Goal: Task Accomplishment & Management: Use online tool/utility

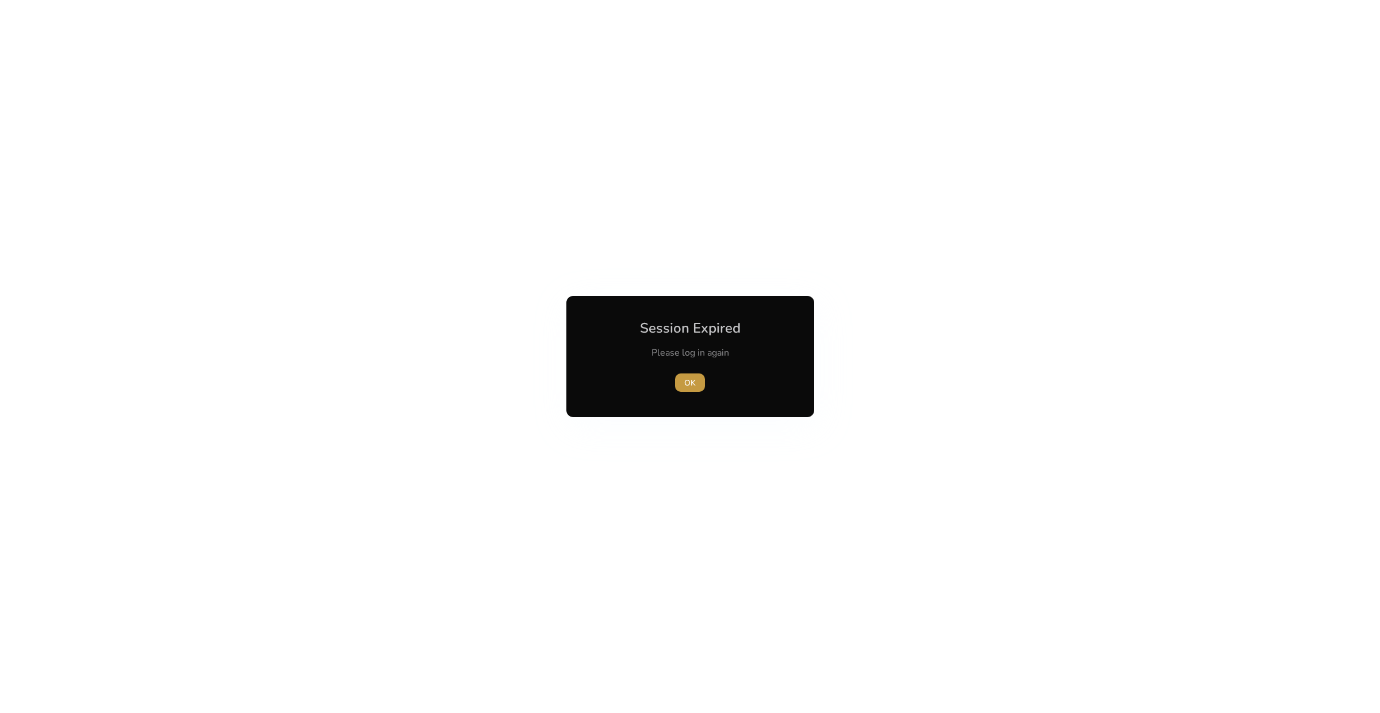
click at [682, 382] on span "button" at bounding box center [690, 383] width 30 height 28
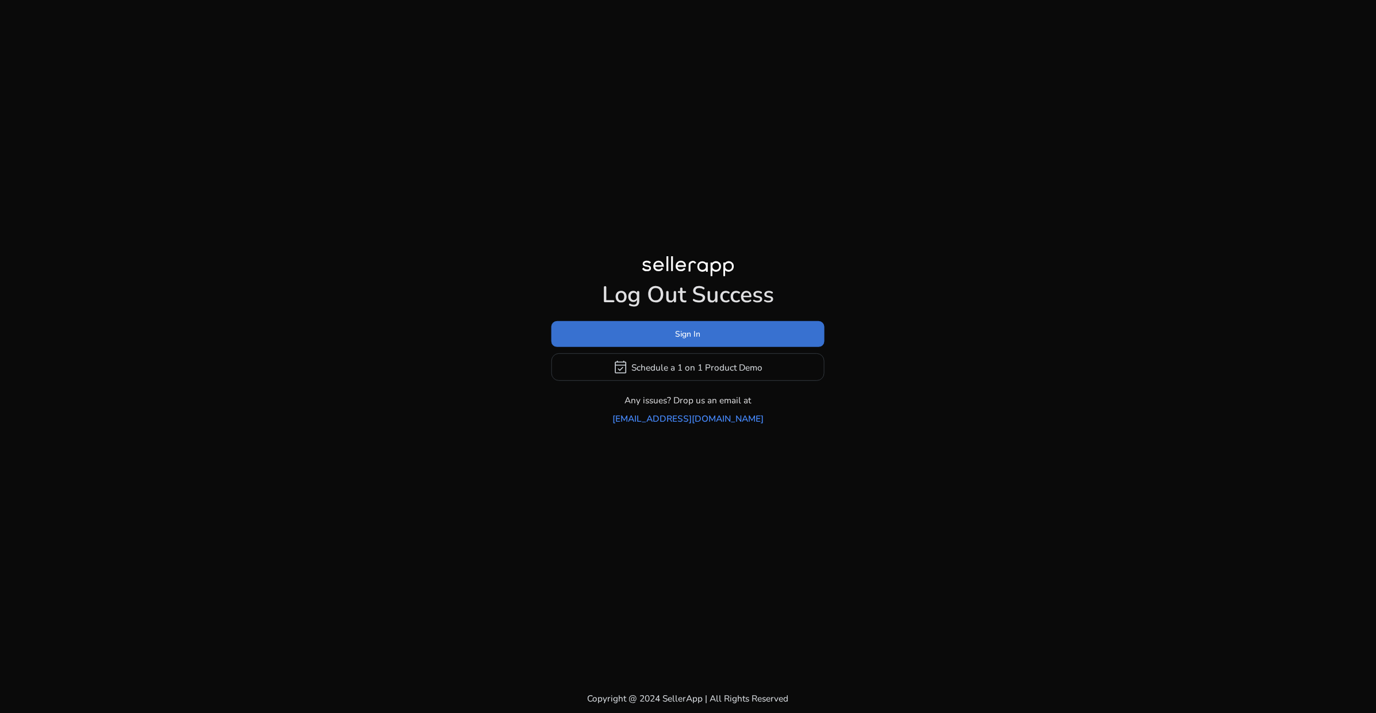
click at [701, 348] on span at bounding box center [687, 335] width 273 height 28
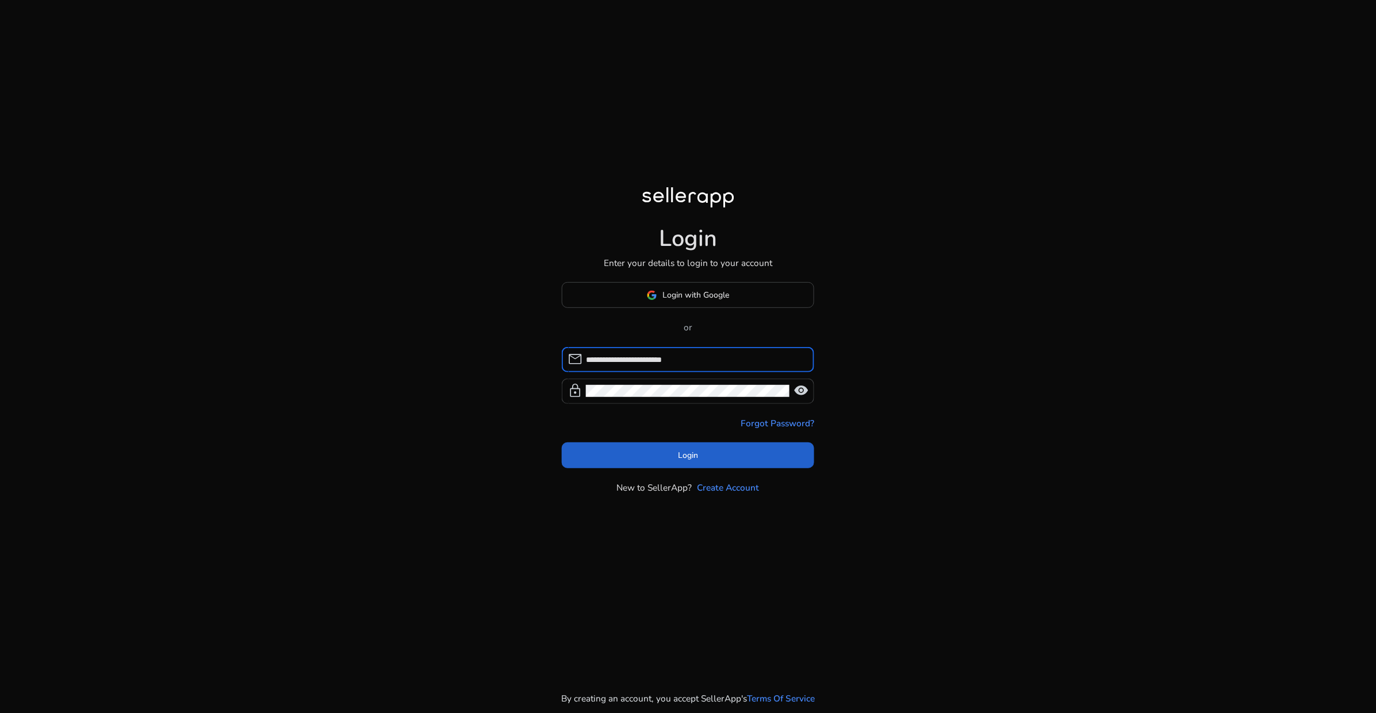
click at [653, 457] on span at bounding box center [688, 456] width 253 height 28
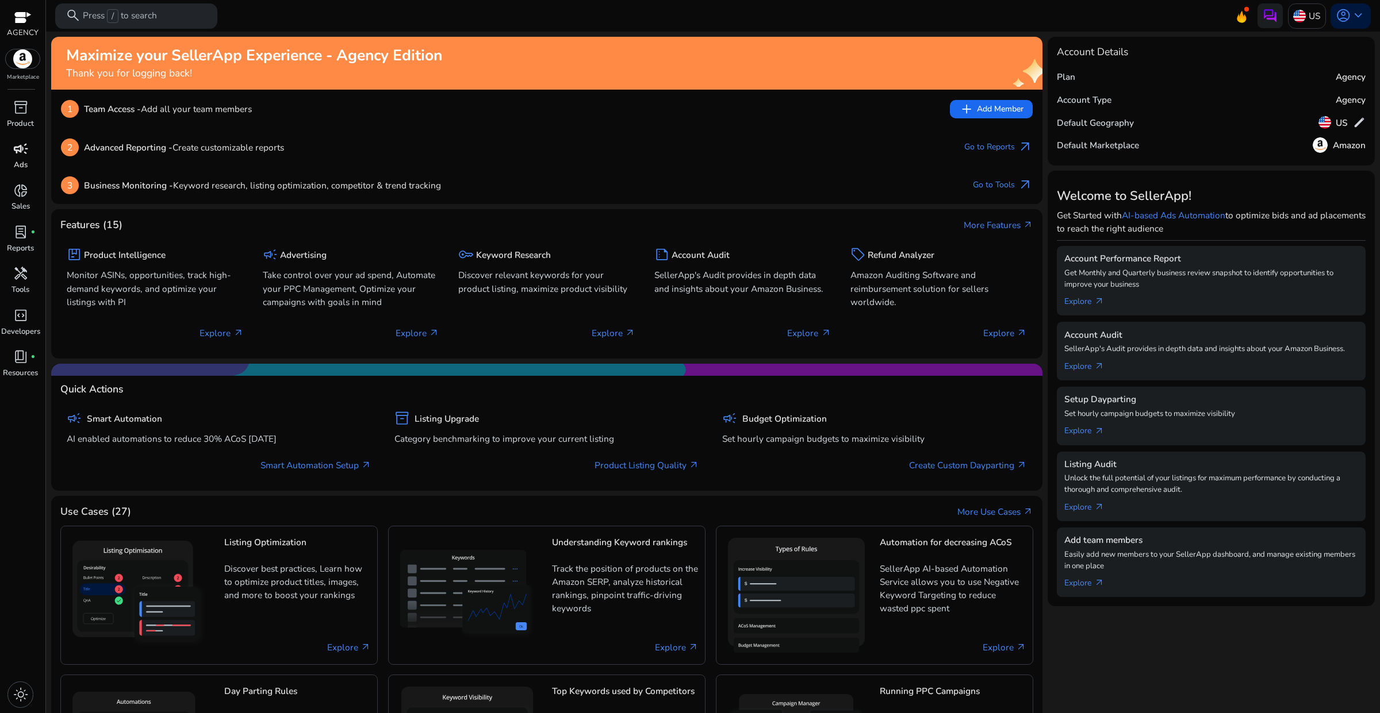
click at [22, 166] on p "Ads" at bounding box center [21, 165] width 14 height 11
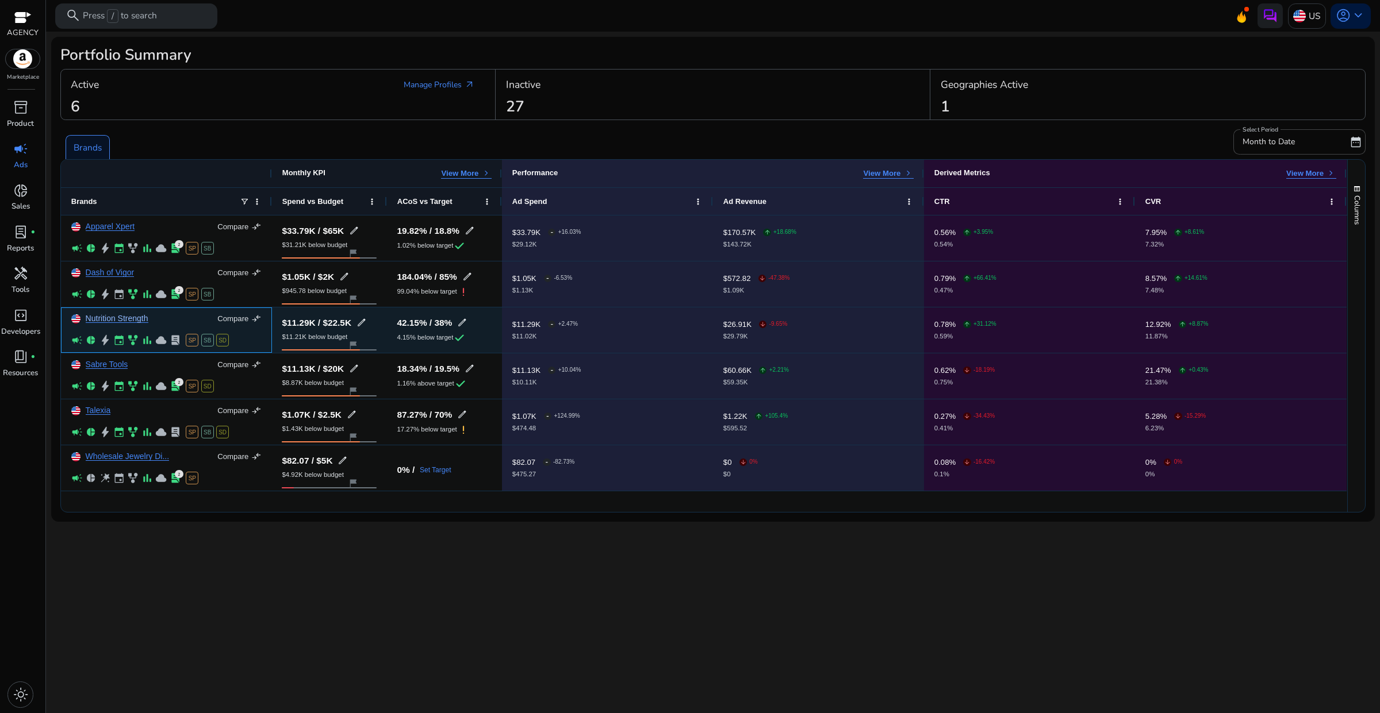
click at [125, 322] on link "Nutrition Strength" at bounding box center [117, 318] width 63 height 9
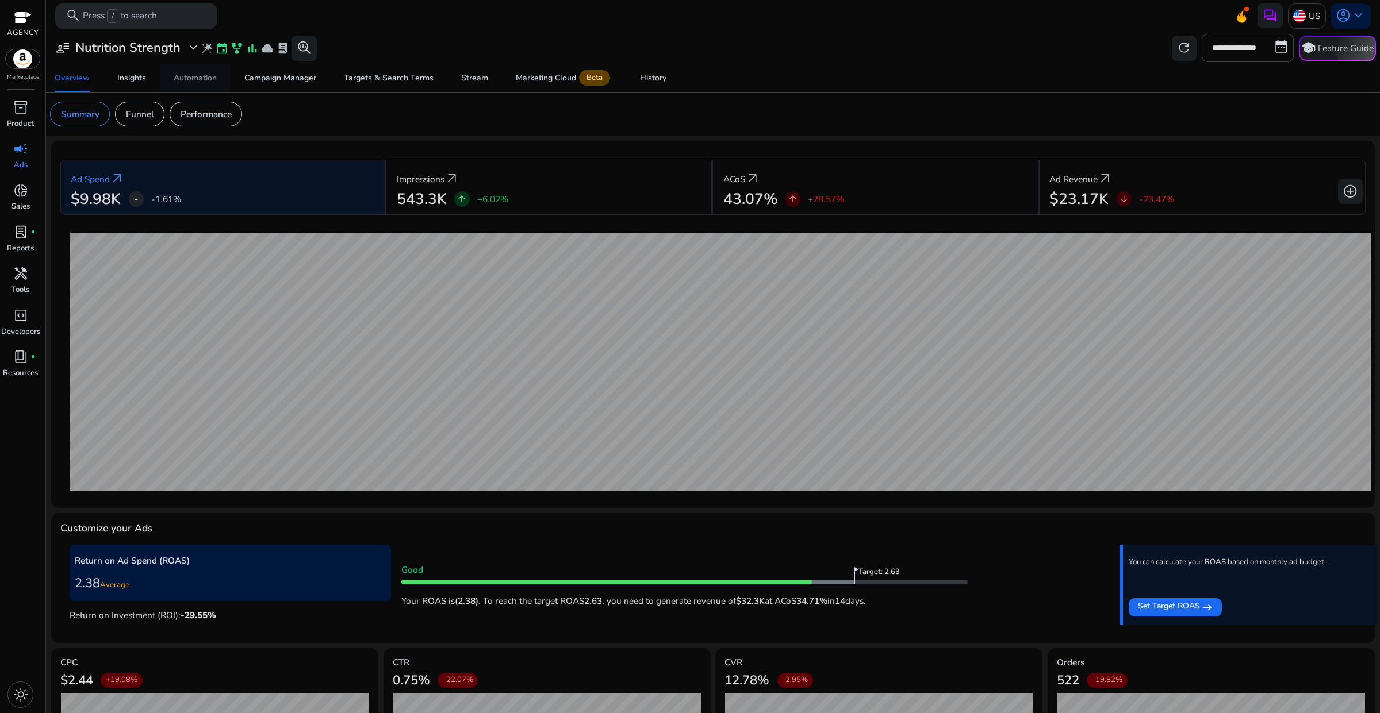
click at [201, 76] on div "Automation" at bounding box center [195, 78] width 43 height 8
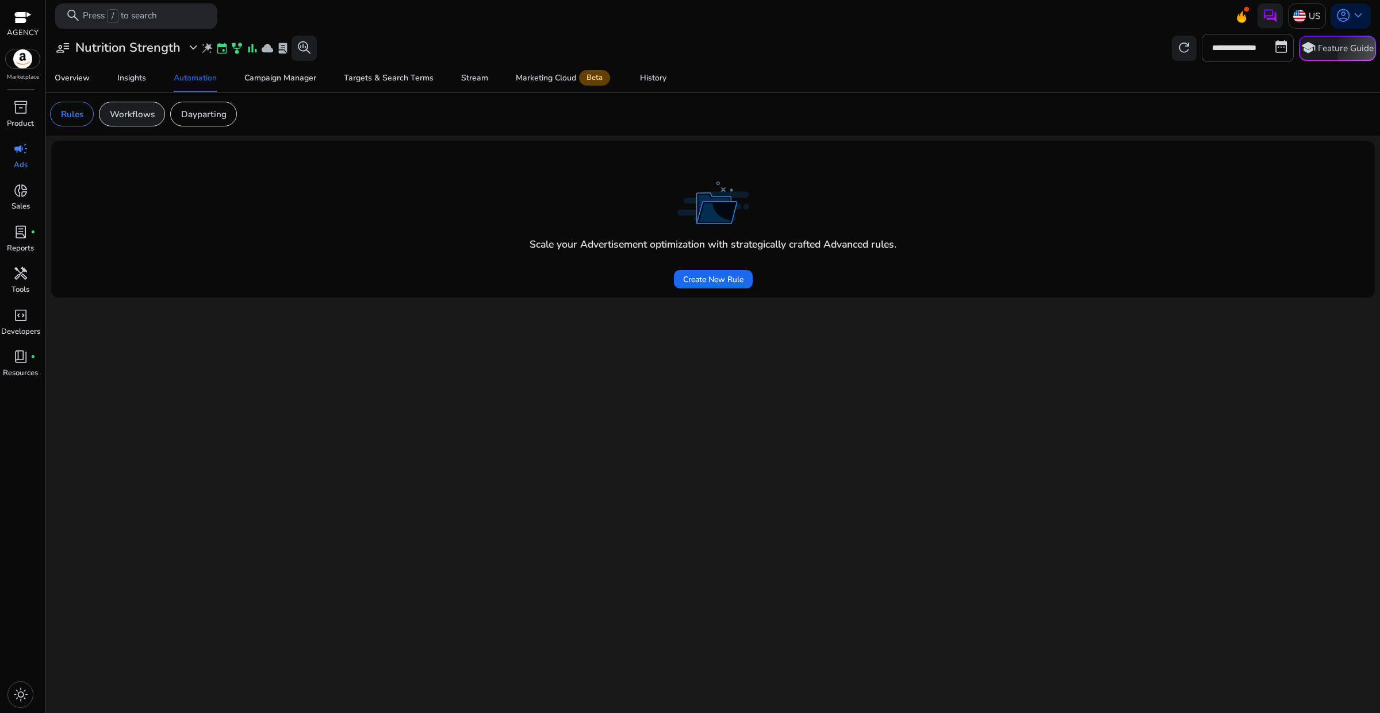
click at [134, 118] on p "Workflows" at bounding box center [132, 114] width 45 height 13
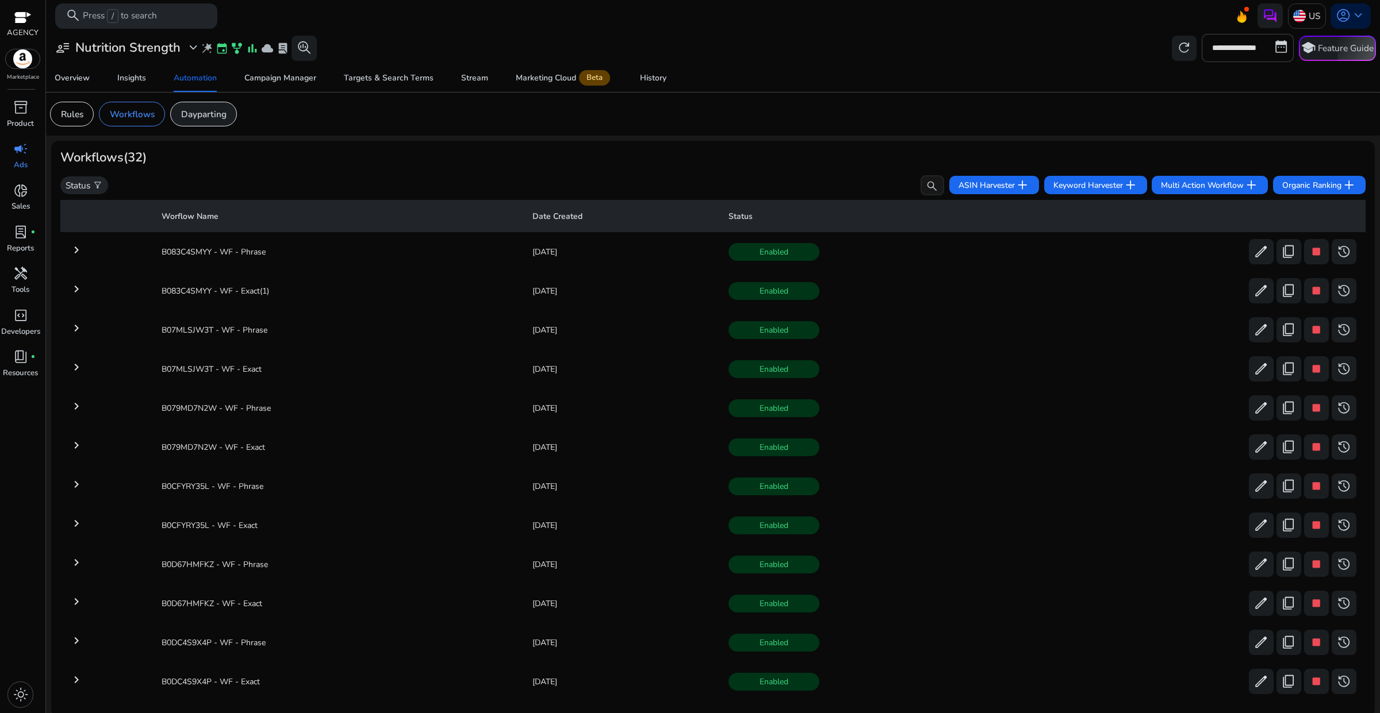
click at [194, 116] on p "Dayparting" at bounding box center [203, 114] width 45 height 13
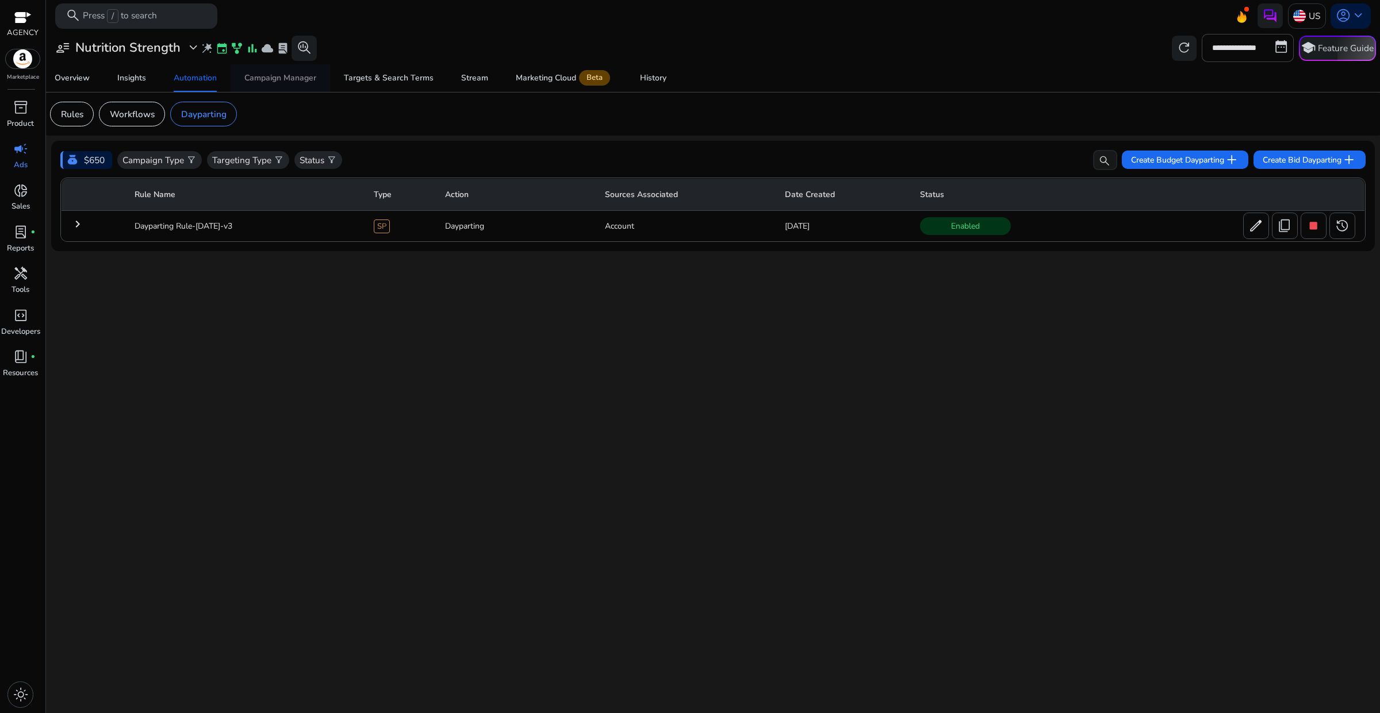
click at [258, 82] on div "Campaign Manager" at bounding box center [280, 78] width 72 height 8
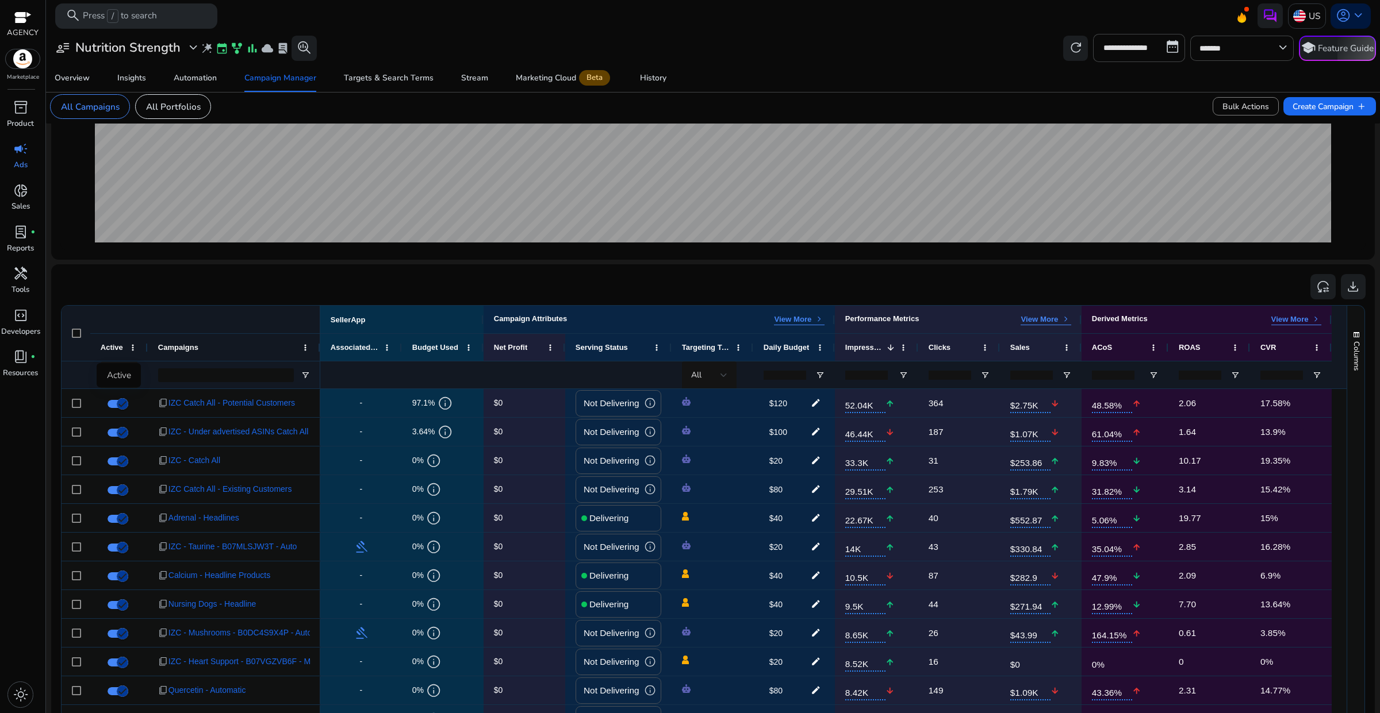
click at [124, 380] on div "Active" at bounding box center [119, 375] width 44 height 24
click at [125, 381] on div at bounding box center [128, 375] width 7 height 14
click at [131, 435] on span "Delivering" at bounding box center [136, 435] width 41 height 13
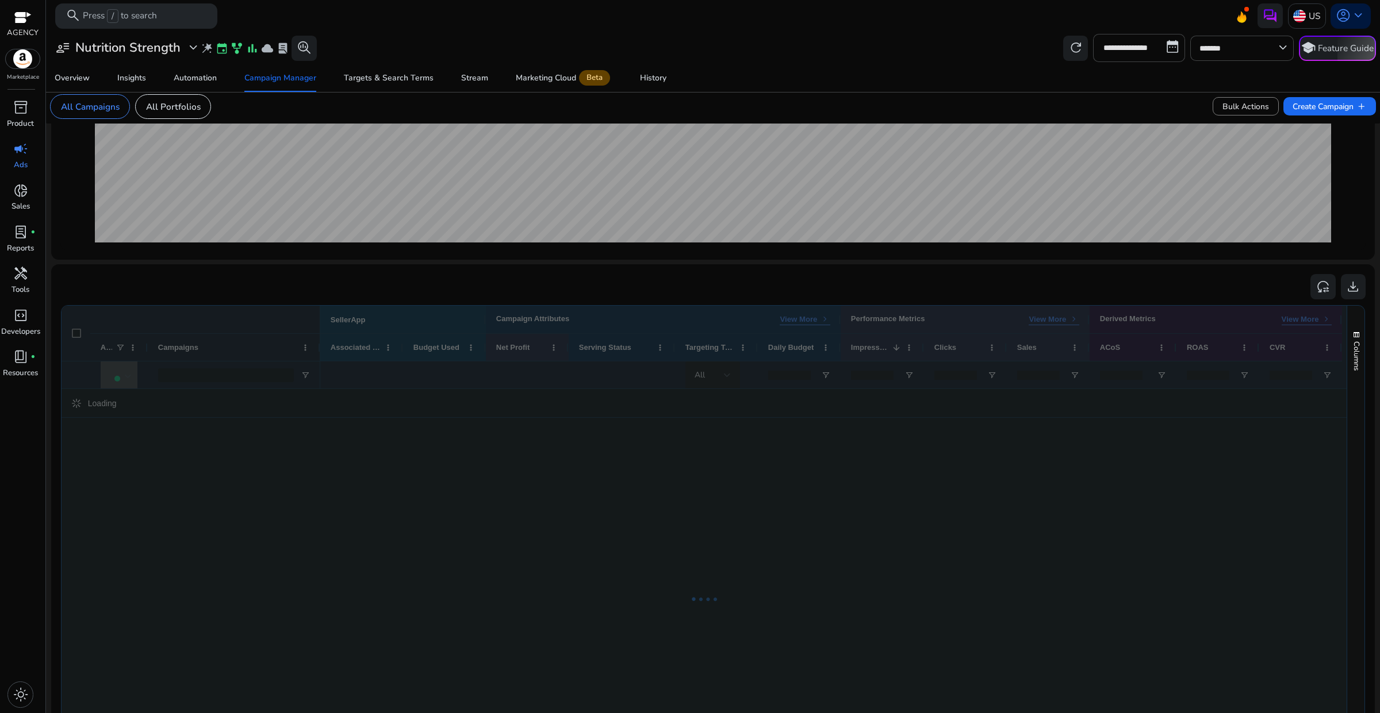
scroll to position [225, 0]
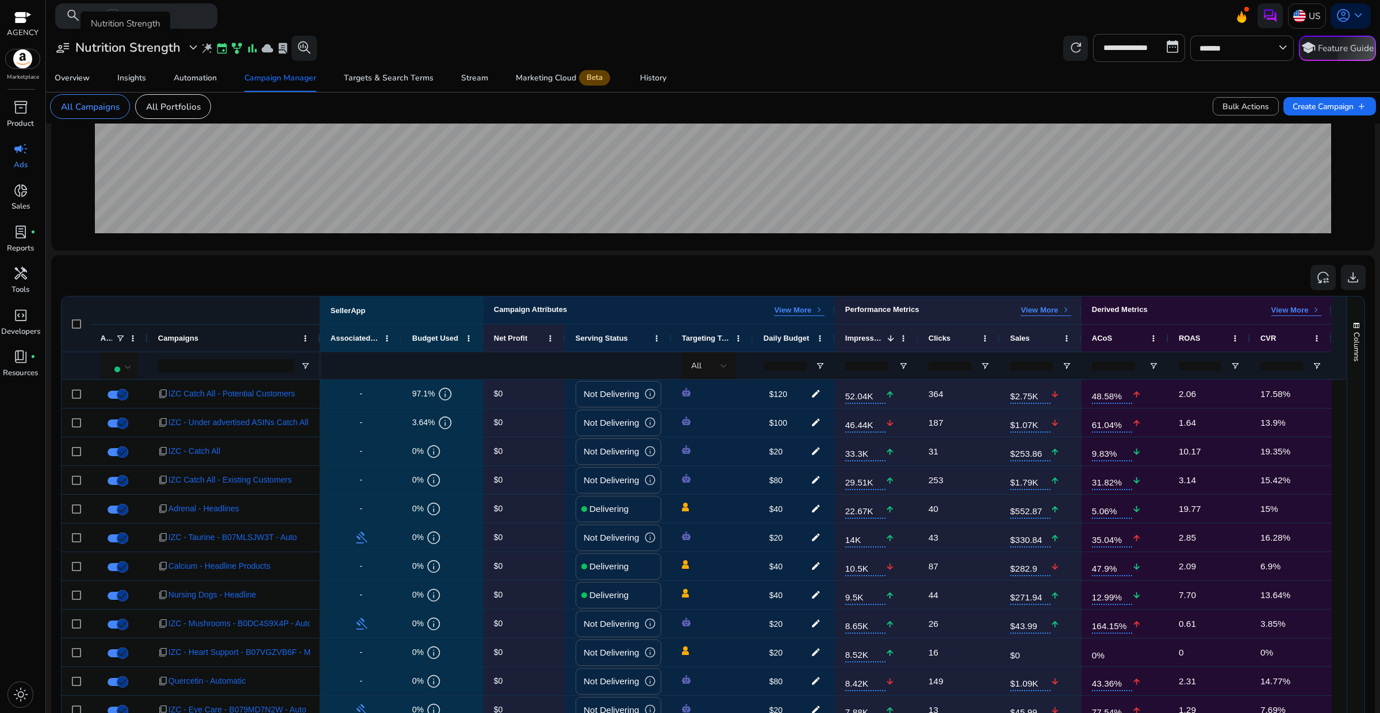
click at [162, 42] on h3 "Nutrition Strength" at bounding box center [127, 47] width 105 height 15
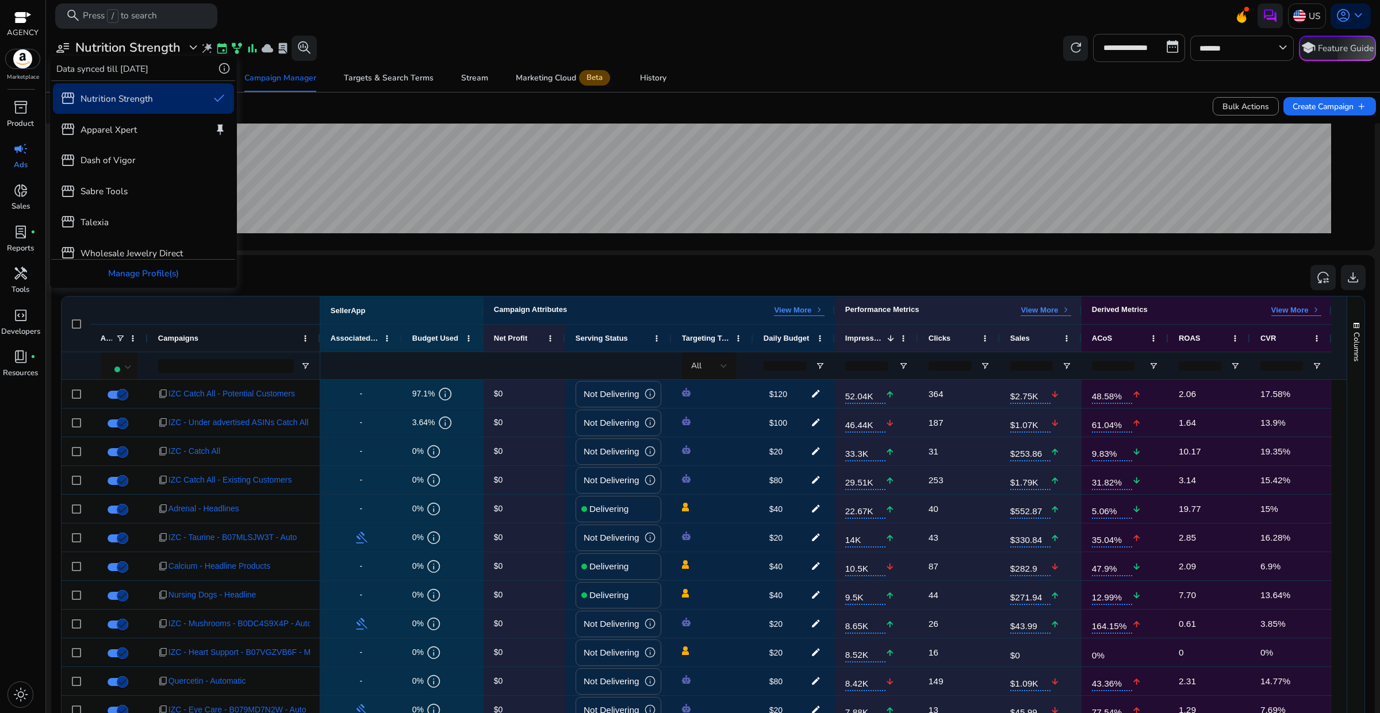
click at [371, 45] on div at bounding box center [690, 356] width 1380 height 713
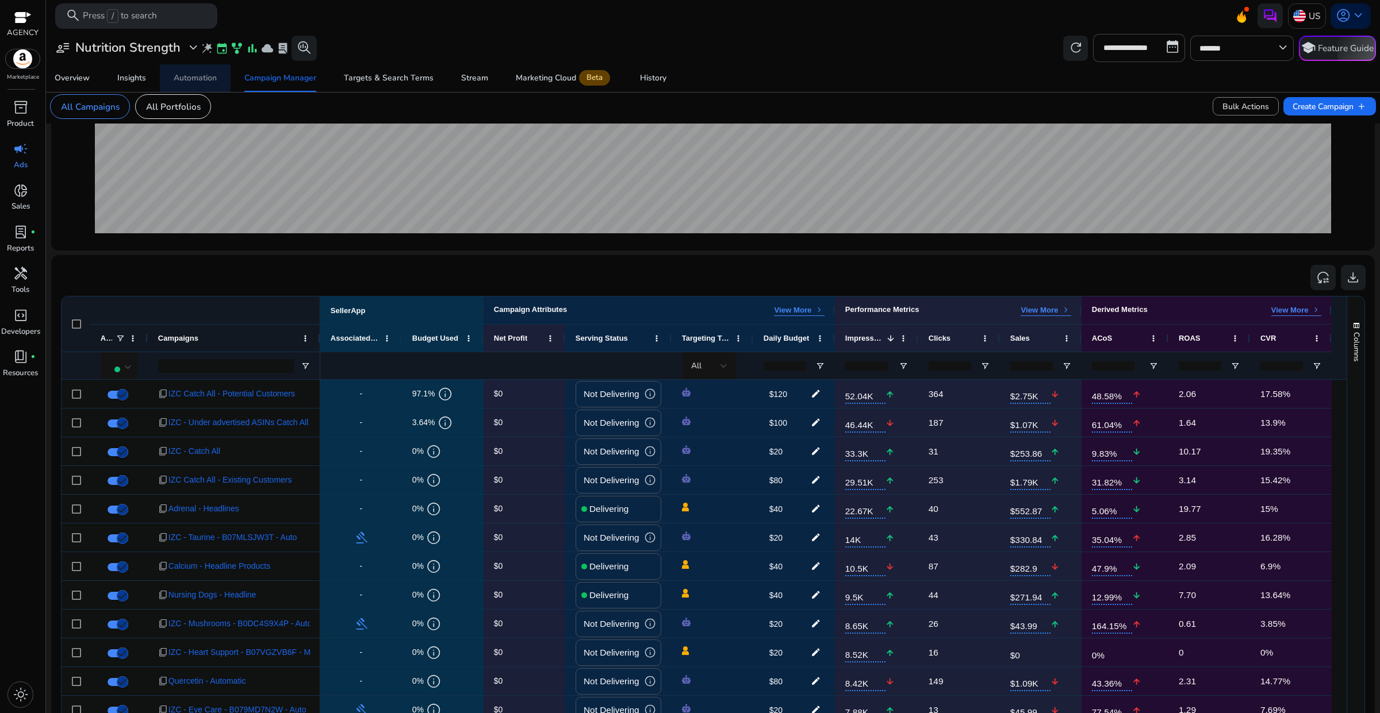
click at [210, 78] on div "Automation" at bounding box center [195, 78] width 43 height 8
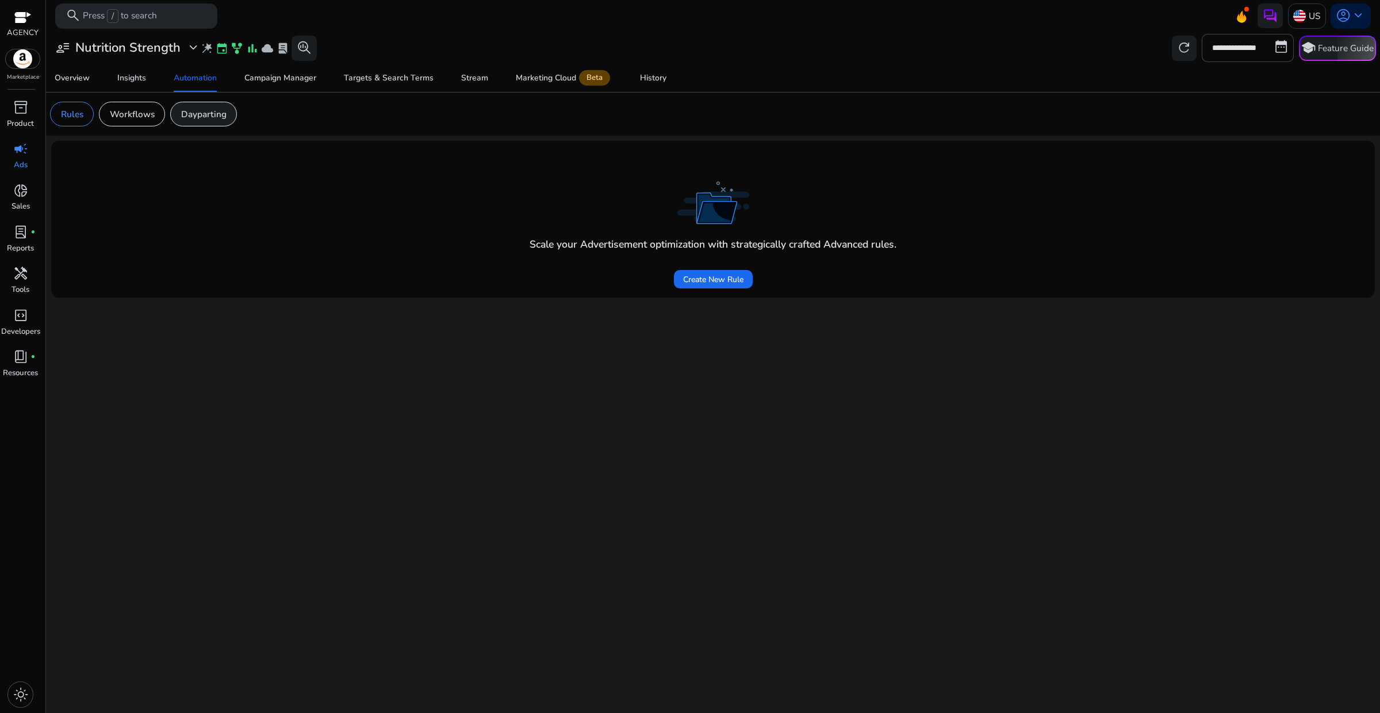
click at [196, 108] on p "Dayparting" at bounding box center [203, 114] width 45 height 13
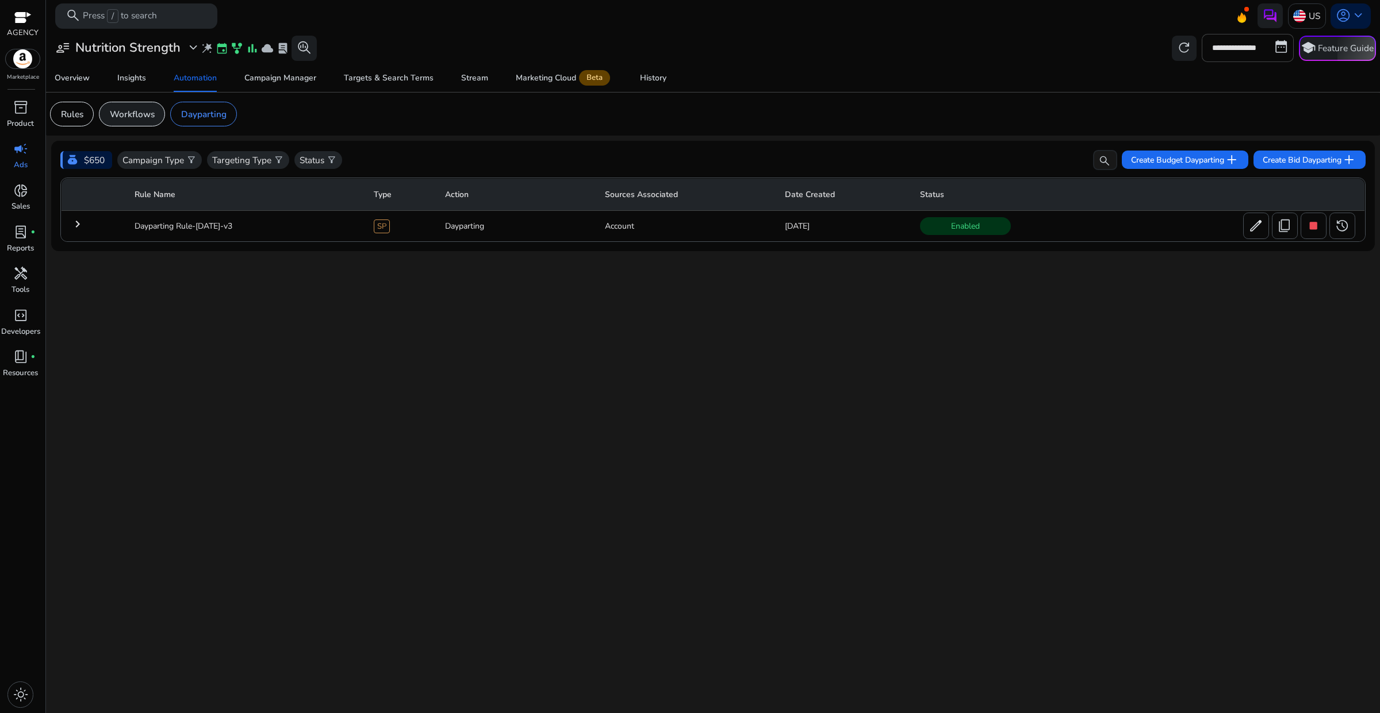
click at [147, 111] on p "Workflows" at bounding box center [132, 114] width 45 height 13
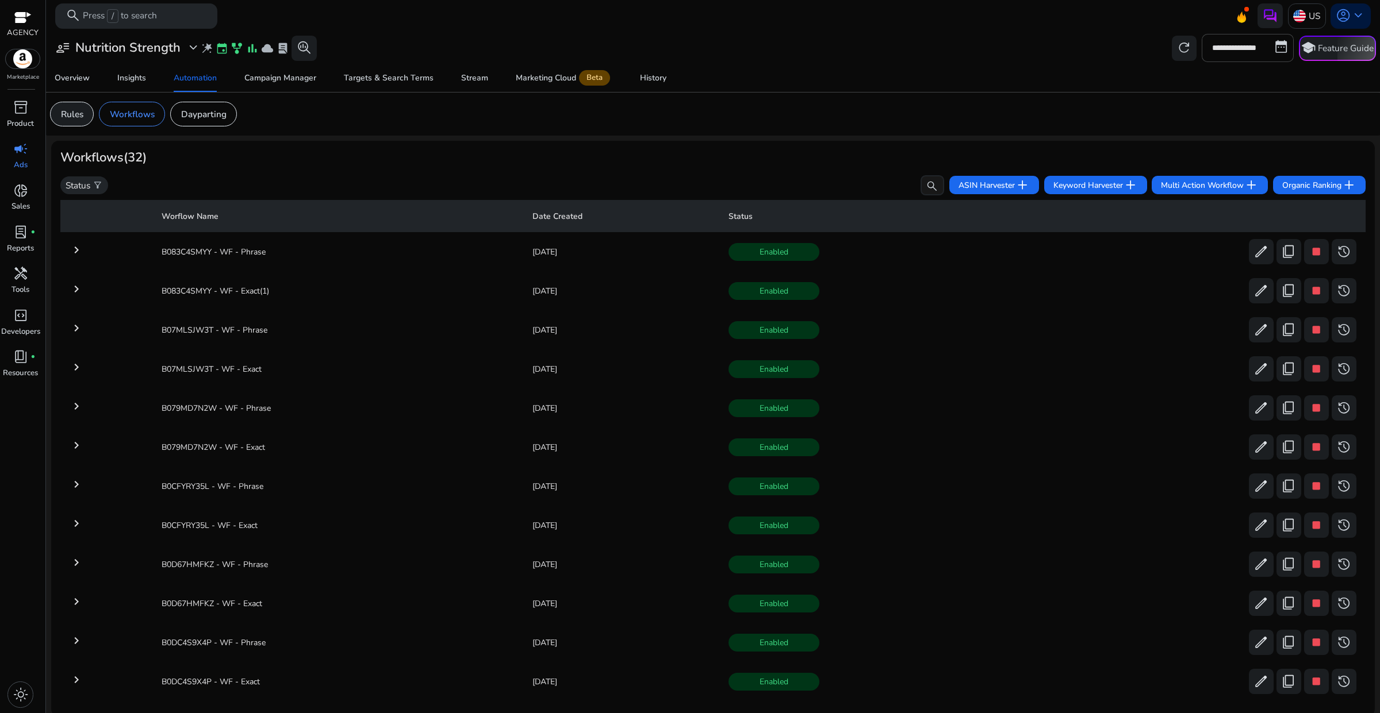
click at [75, 108] on p "Rules" at bounding box center [72, 114] width 22 height 13
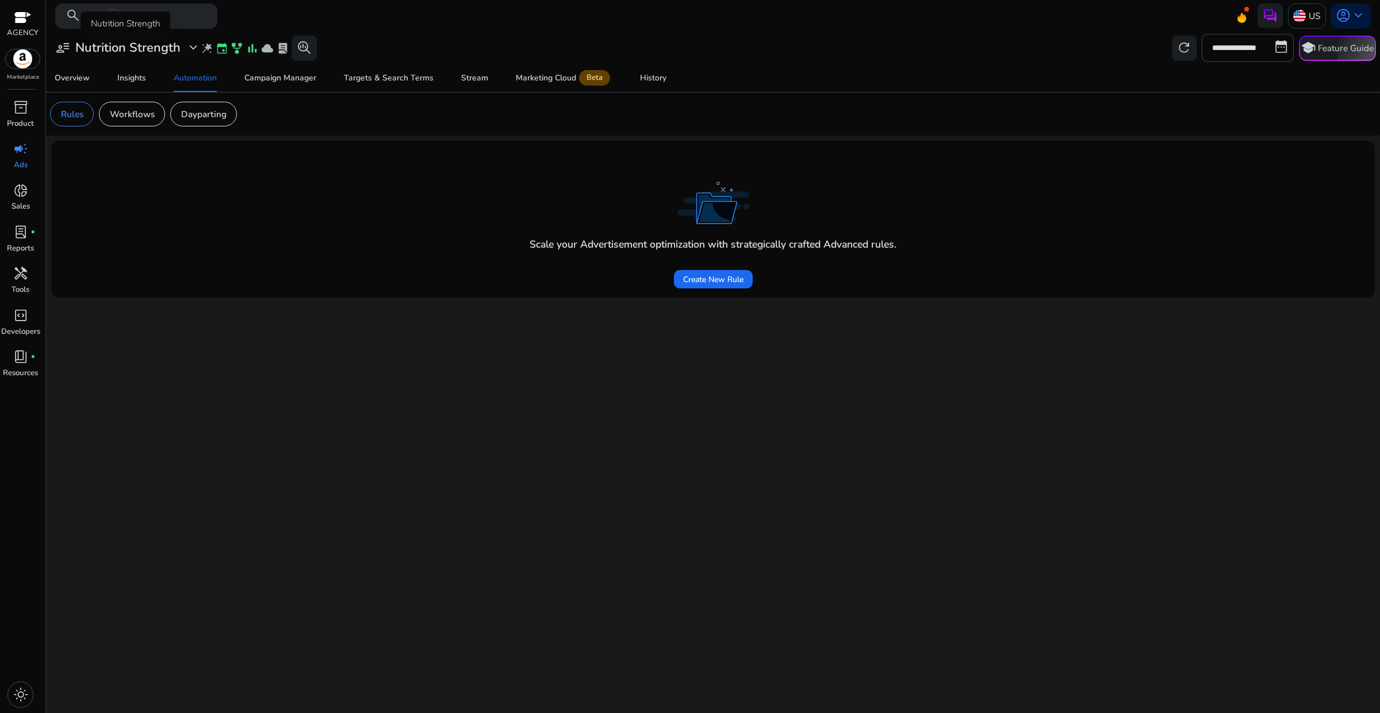
click at [197, 48] on span "expand_more" at bounding box center [193, 47] width 15 height 15
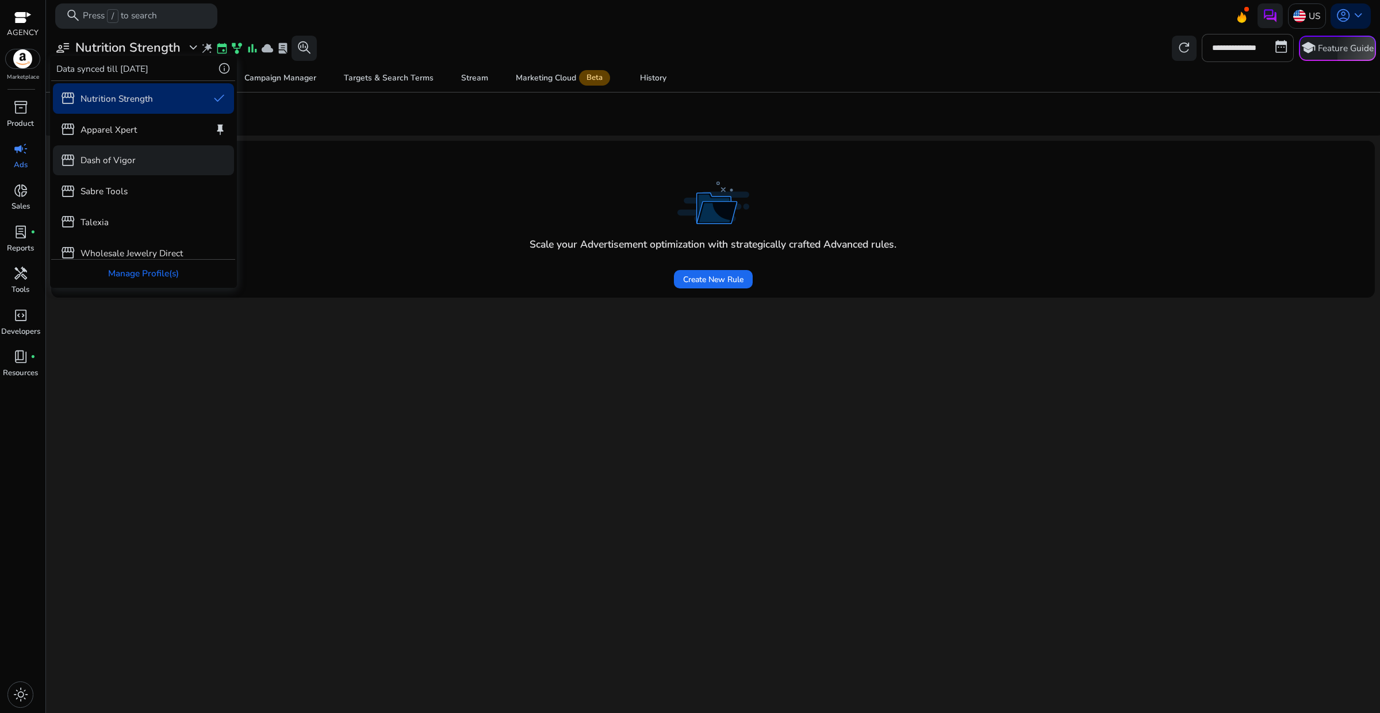
click at [113, 156] on p "Dash of Vigor" at bounding box center [107, 159] width 55 height 13
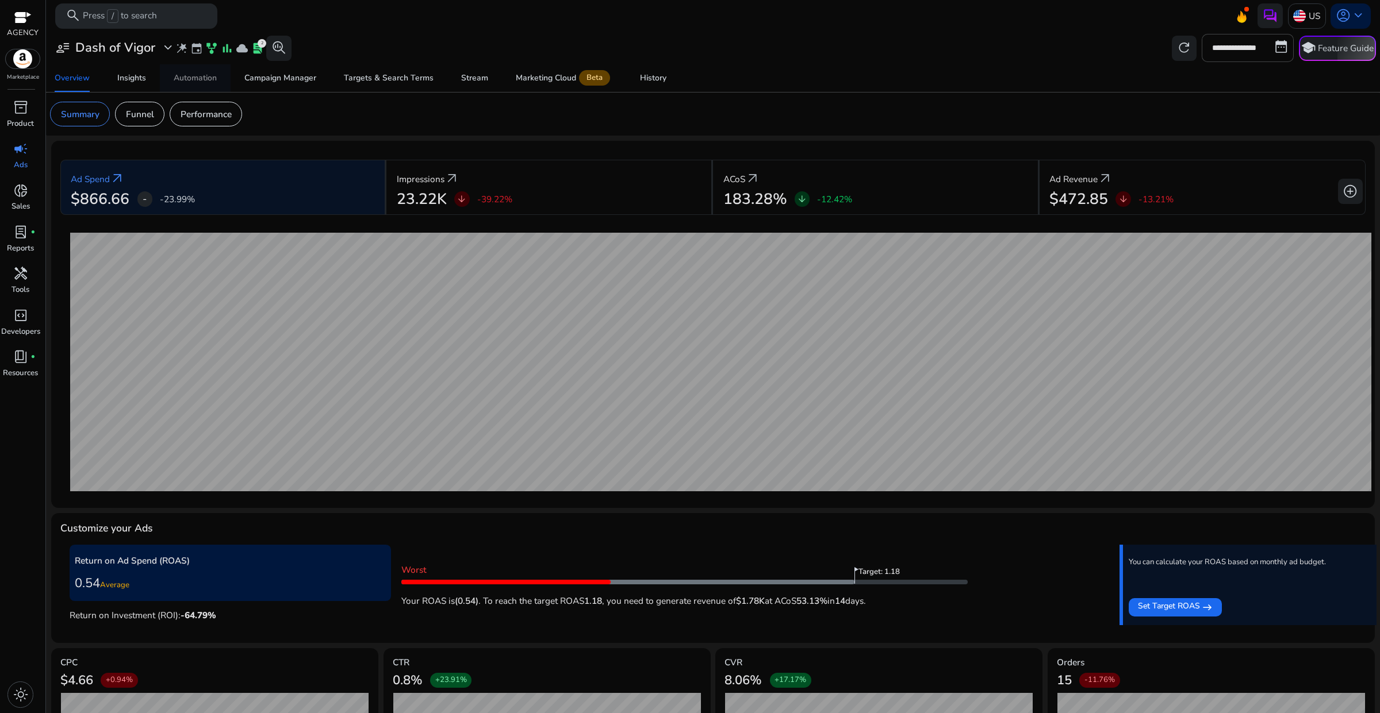
click at [179, 76] on div "Automation" at bounding box center [195, 78] width 43 height 8
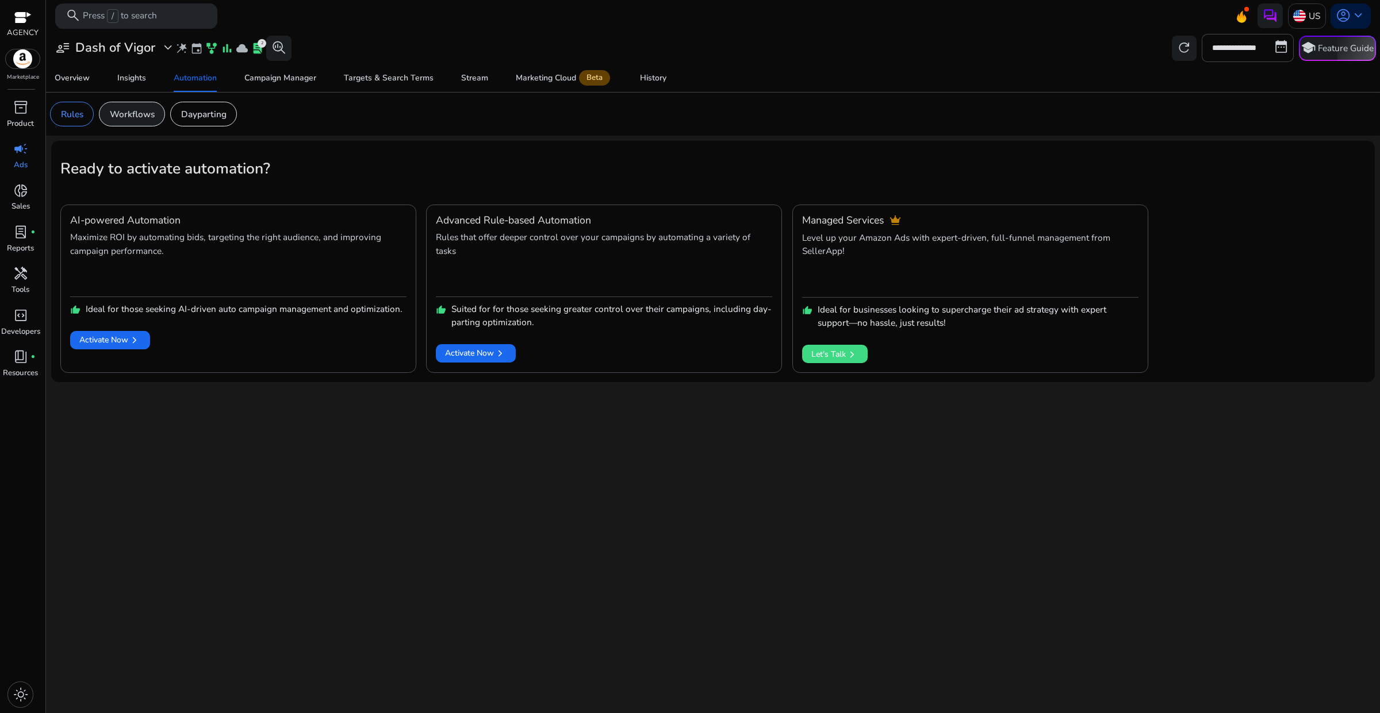
click at [143, 113] on p "Workflows" at bounding box center [132, 114] width 45 height 13
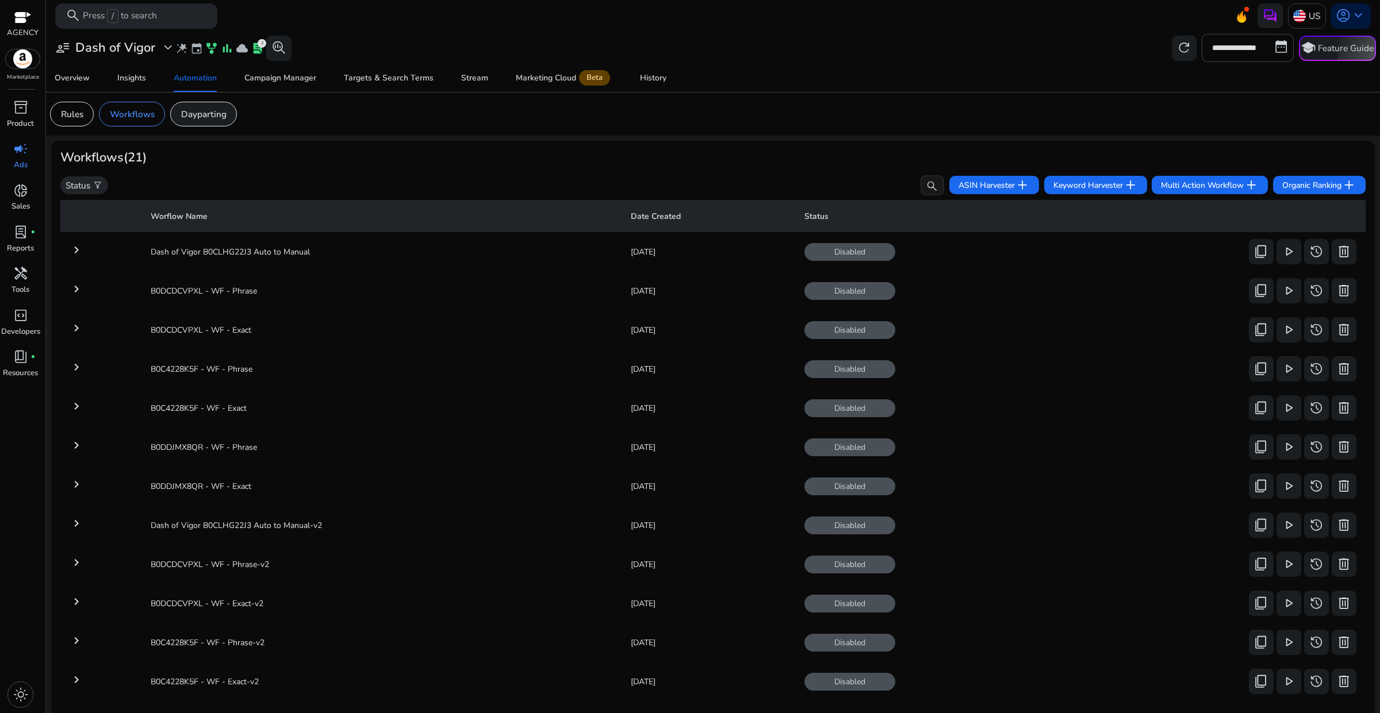
click at [198, 111] on p "Dayparting" at bounding box center [203, 114] width 45 height 13
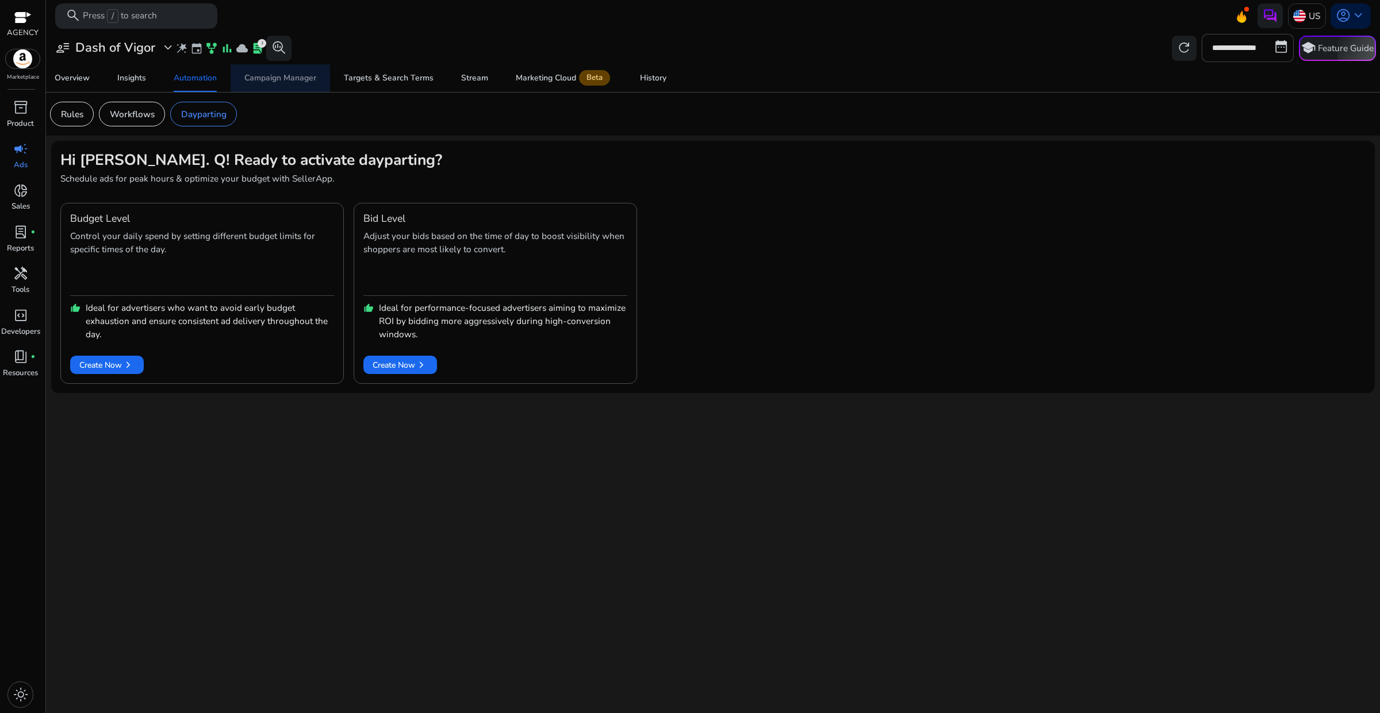
click at [276, 81] on div "Campaign Manager" at bounding box center [280, 78] width 72 height 8
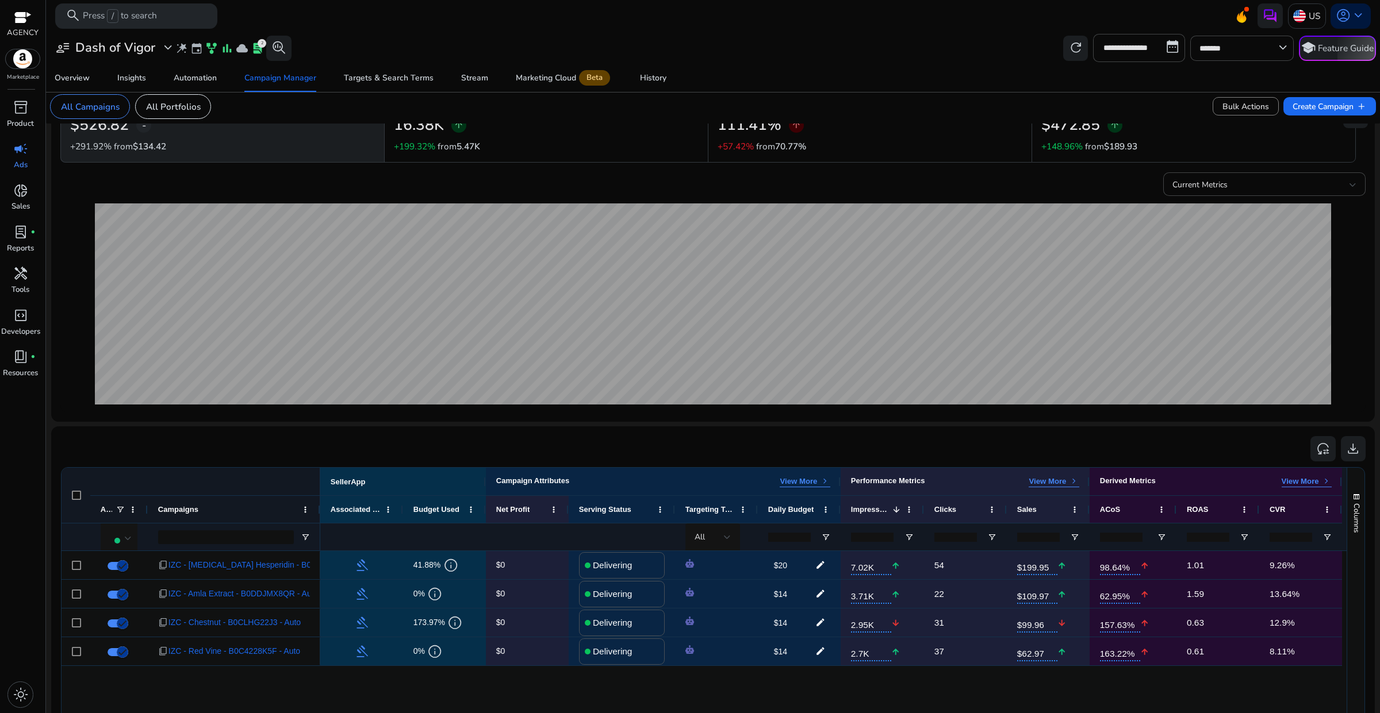
scroll to position [72, 0]
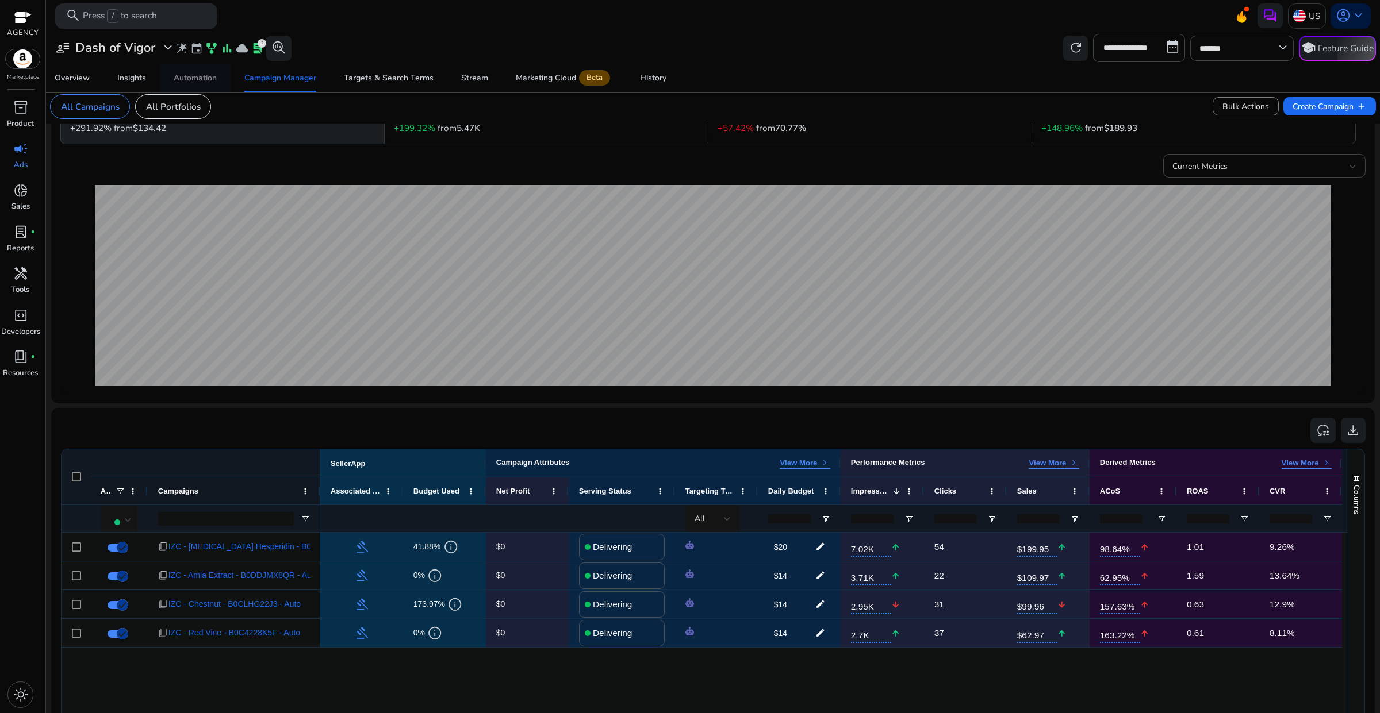
click at [185, 81] on div "Automation" at bounding box center [195, 78] width 43 height 8
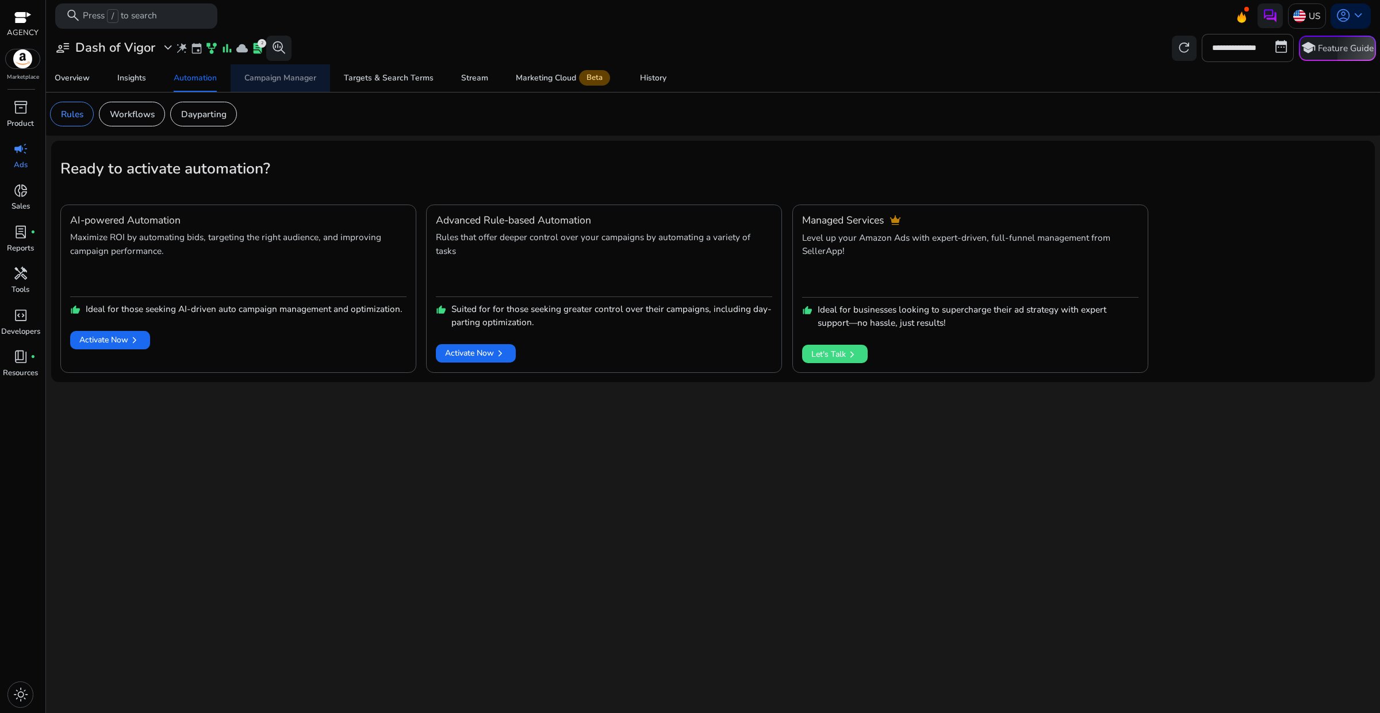
click at [256, 81] on div "Campaign Manager" at bounding box center [280, 78] width 72 height 8
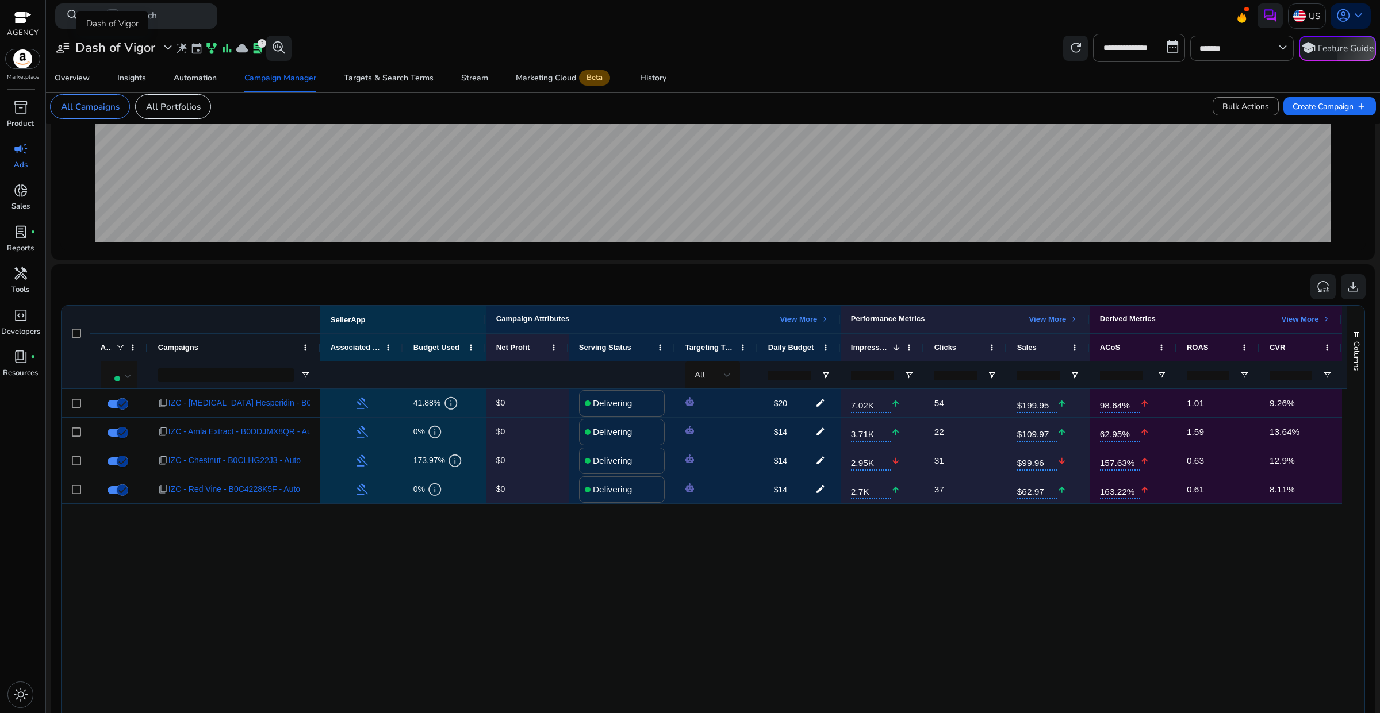
click at [134, 48] on h3 "Dash of Vigor" at bounding box center [115, 47] width 80 height 15
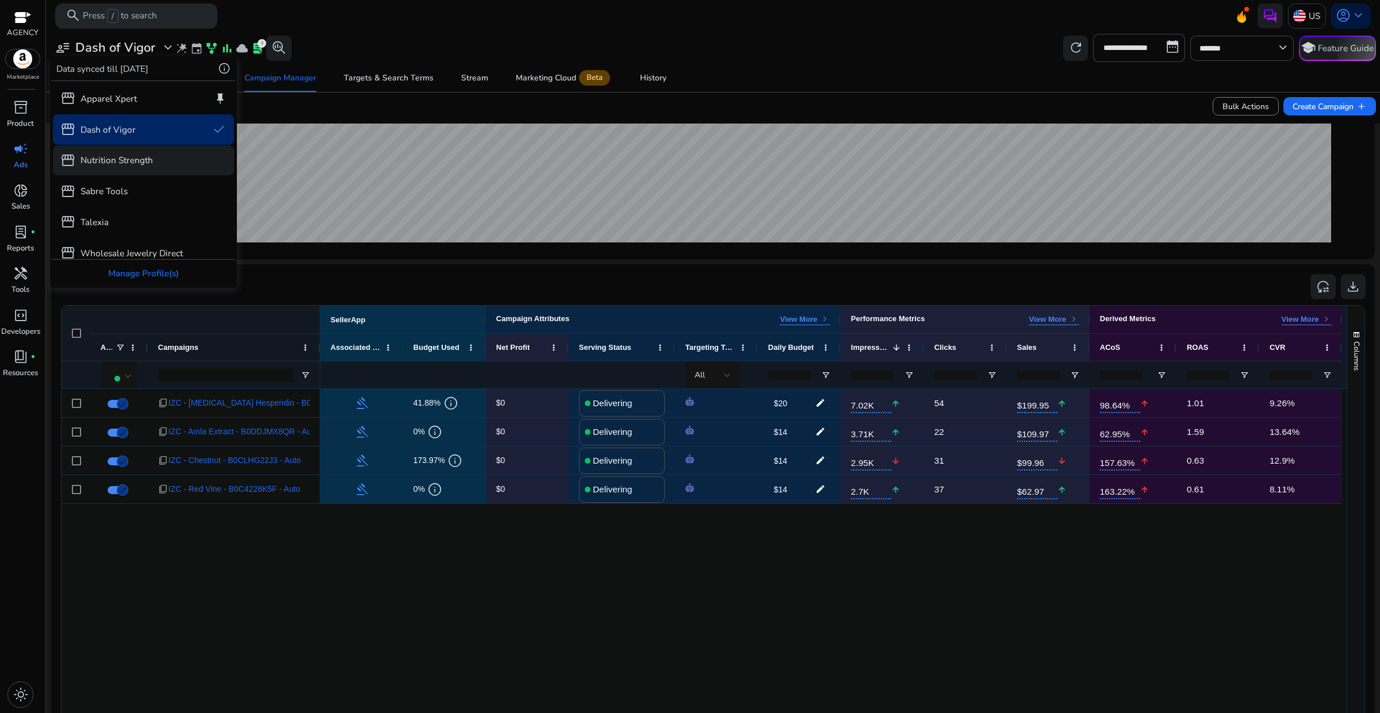
click at [116, 156] on p "Nutrition Strength" at bounding box center [116, 159] width 72 height 13
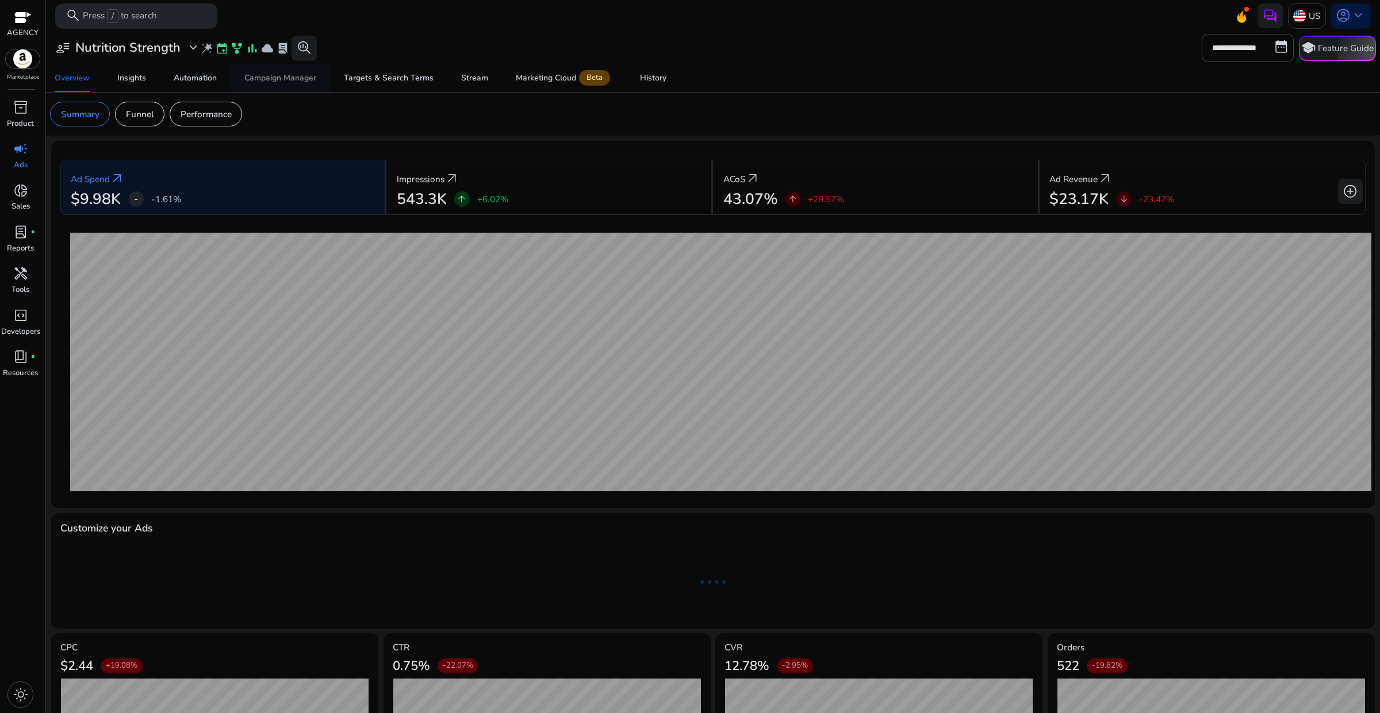
click at [270, 78] on div "Campaign Manager" at bounding box center [280, 78] width 72 height 8
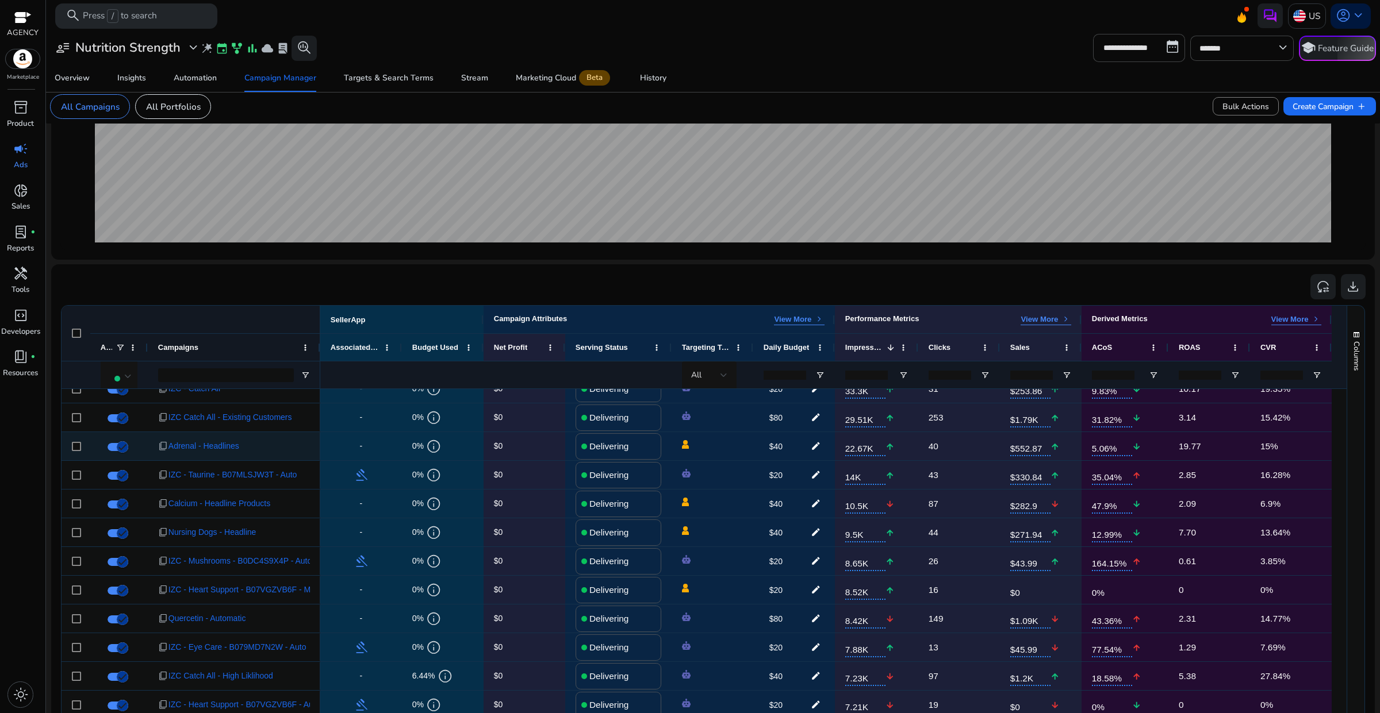
scroll to position [72, 0]
click at [122, 369] on mat-select at bounding box center [121, 376] width 22 height 16
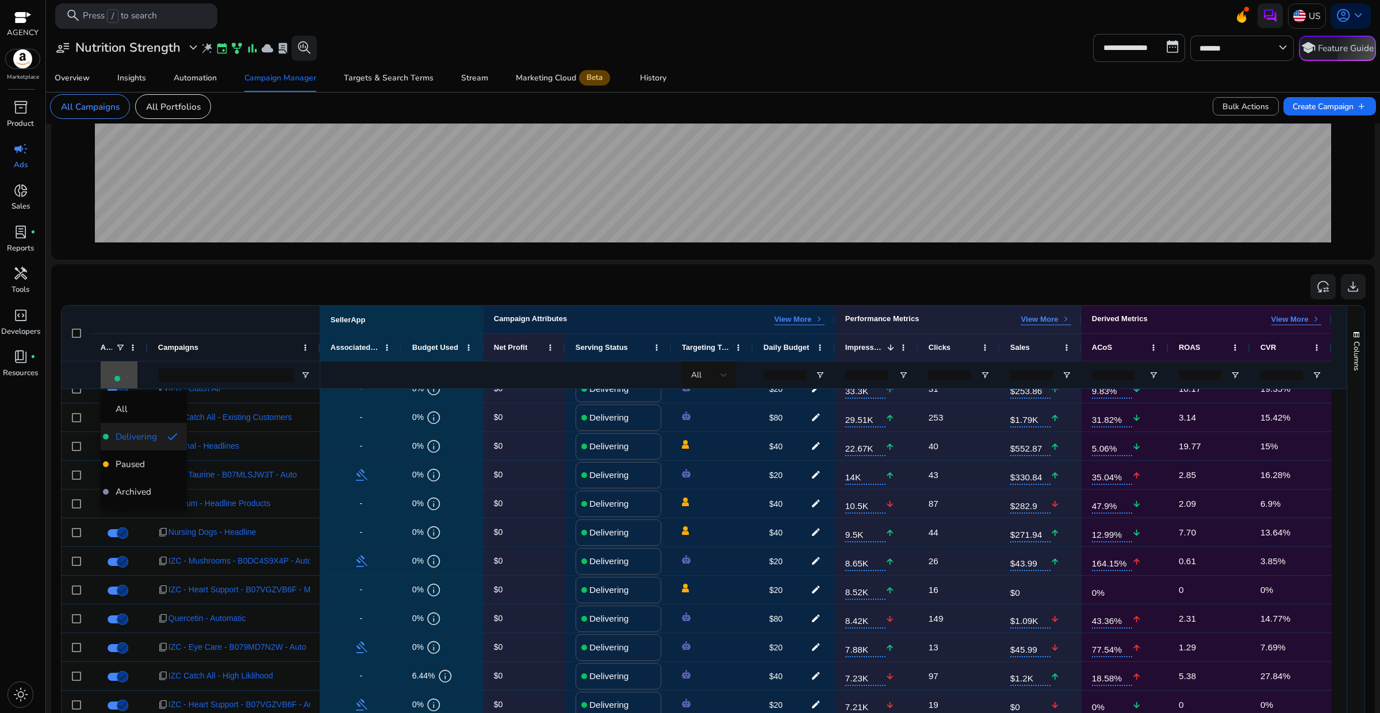
click at [219, 291] on div at bounding box center [690, 356] width 1380 height 713
